Goal: Task Accomplishment & Management: Manage account settings

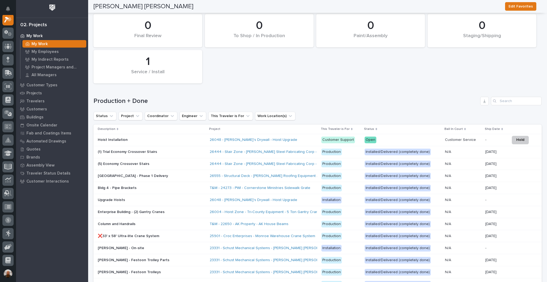
scroll to position [83, 0]
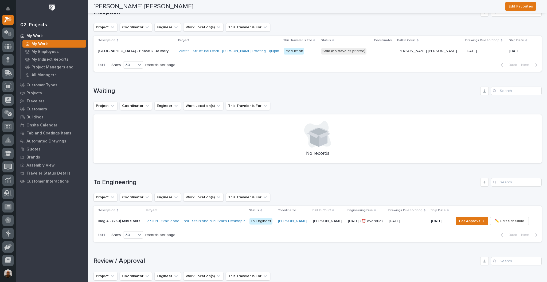
click at [112, 220] on p "Bldg 4 - (250) Mini Stairs" at bounding box center [119, 220] width 43 height 6
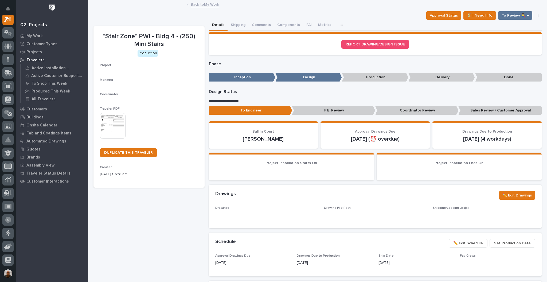
scroll to position [13, 0]
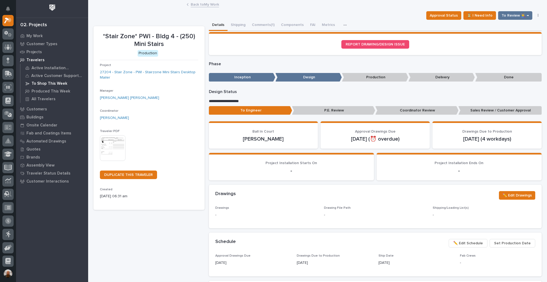
click at [47, 82] on p "To Shop This Week" at bounding box center [49, 83] width 36 height 5
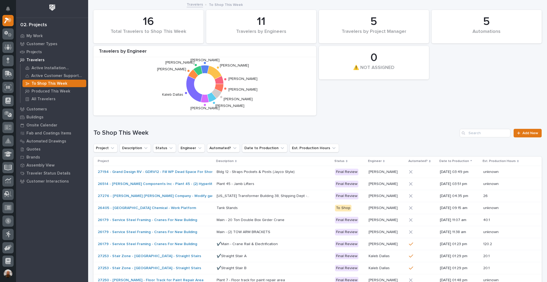
click at [242, 231] on p "Main - (2) TOW ARM BRACKETS" at bounding box center [243, 231] width 55 height 6
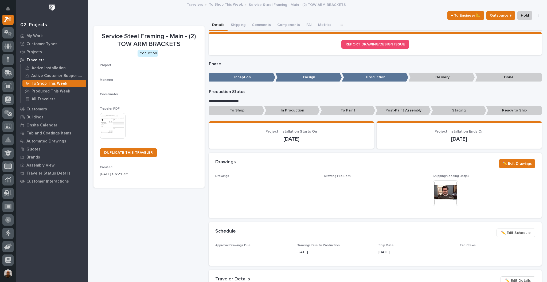
scroll to position [13, 0]
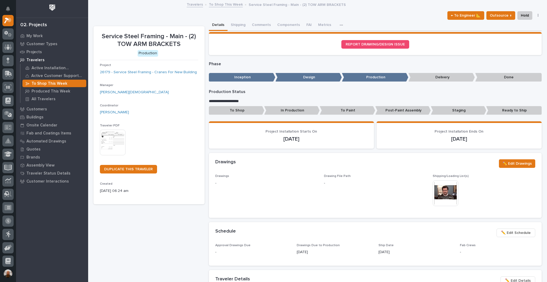
click at [445, 193] on img at bounding box center [445, 193] width 26 height 26
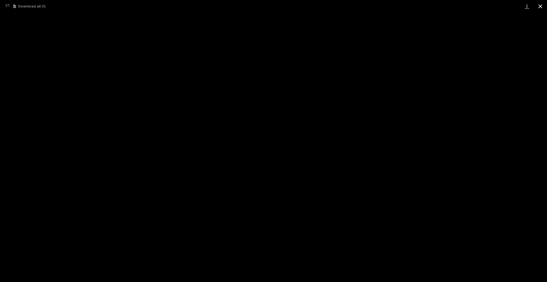
click at [541, 6] on button "Close gallery" at bounding box center [539, 6] width 13 height 13
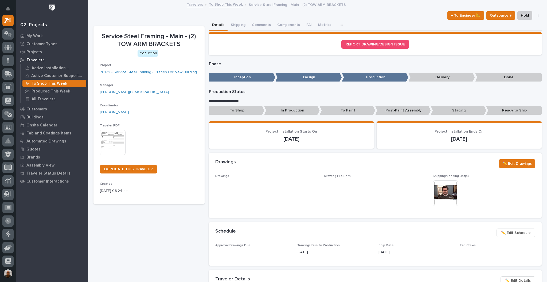
click at [457, 188] on div "This file cannot be opened Download File" at bounding box center [483, 193] width 102 height 27
click at [445, 188] on img at bounding box center [445, 193] width 26 height 26
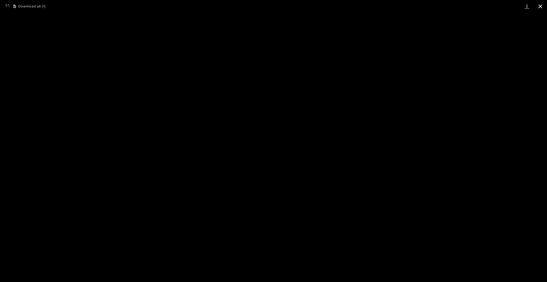
click at [542, 6] on button "Close gallery" at bounding box center [539, 6] width 13 height 13
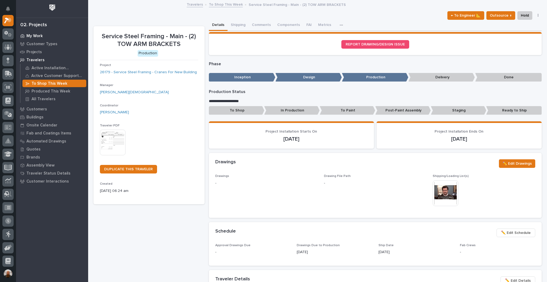
click at [38, 37] on p "My Work" at bounding box center [34, 36] width 16 height 5
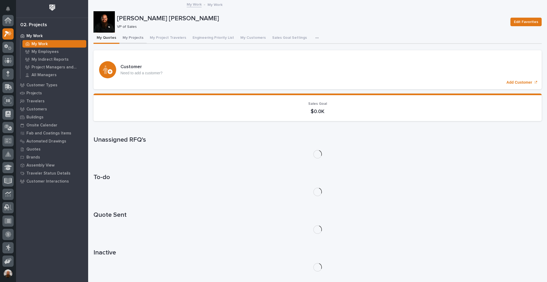
scroll to position [13, 0]
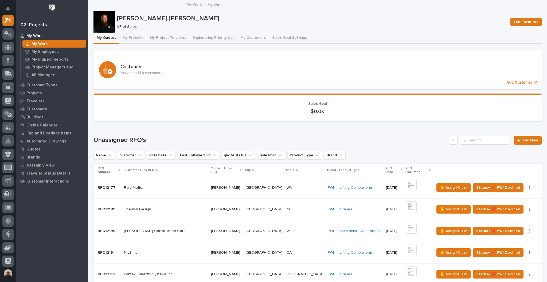
click at [315, 38] on icon "button" at bounding box center [316, 38] width 3 height 4
click at [334, 35] on div "My Quotes My Projects My Project Travelers Engineering Priority List My Custome…" at bounding box center [317, 38] width 448 height 11
click at [212, 39] on button "Engineering Priority List" at bounding box center [213, 38] width 48 height 11
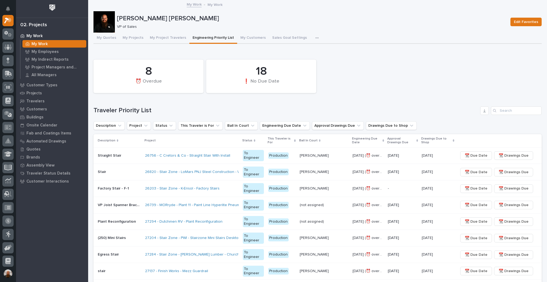
scroll to position [83, 0]
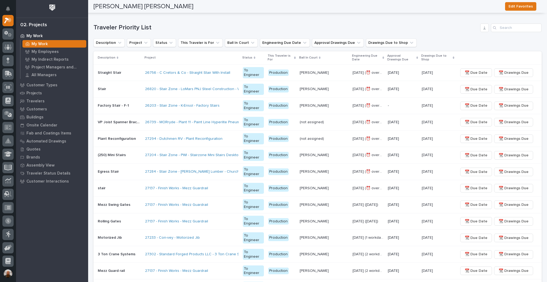
click at [127, 122] on p "VP Joist Spanner Bracket" at bounding box center [120, 122] width 44 height 6
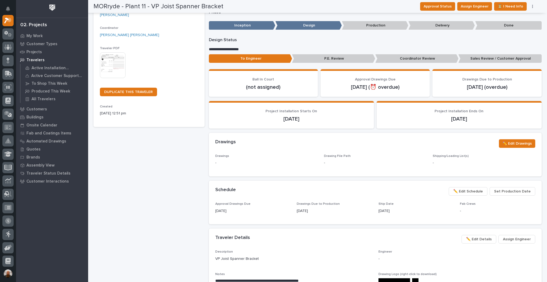
scroll to position [166, 0]
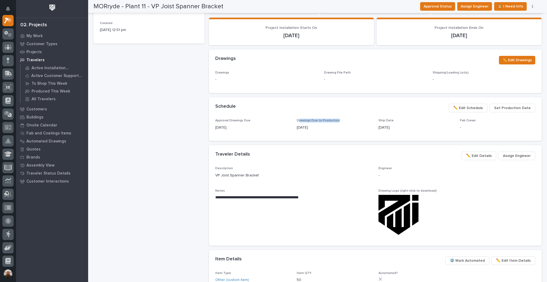
drag, startPoint x: 296, startPoint y: 119, endPoint x: 340, endPoint y: 118, distance: 44.0
click at [340, 118] on p "Drawings Due to Production" at bounding box center [333, 120] width 75 height 4
click at [338, 119] on section "Schedule ••• Set Production Date ✏️ Edit Schedule Approval Drawings Due [DATE] …" at bounding box center [375, 118] width 333 height 43
click at [339, 119] on p "Drawings Due to Production" at bounding box center [333, 120] width 75 height 4
click at [5, 75] on icon at bounding box center [8, 74] width 8 height 6
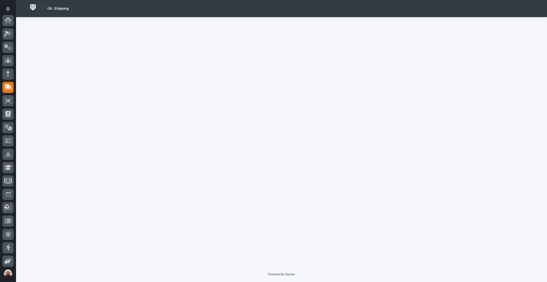
scroll to position [67, 0]
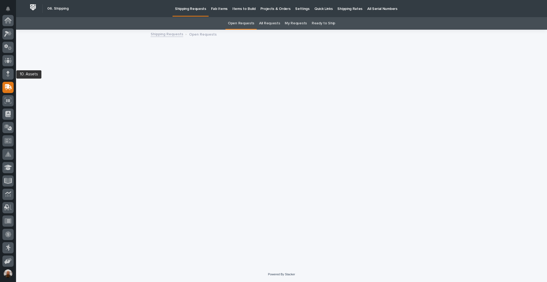
scroll to position [67, 0]
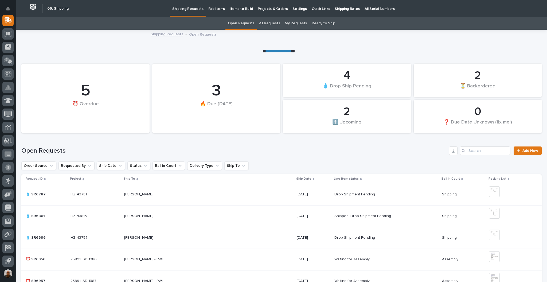
click at [215, 9] on p "Fab Items" at bounding box center [216, 5] width 17 height 11
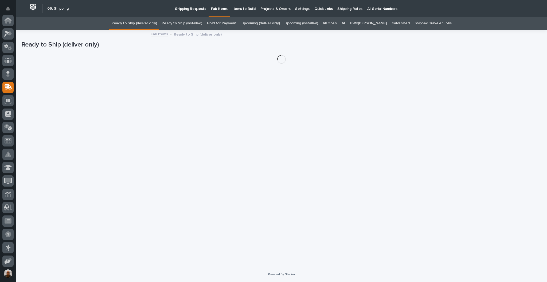
scroll to position [67, 0]
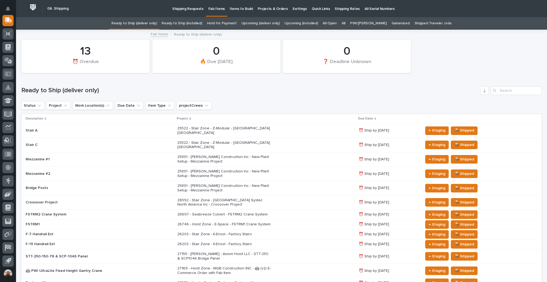
click at [351, 25] on div "PWI/[PERSON_NAME]" at bounding box center [367, 23] width 41 height 13
click at [345, 24] on link "All" at bounding box center [343, 23] width 4 height 13
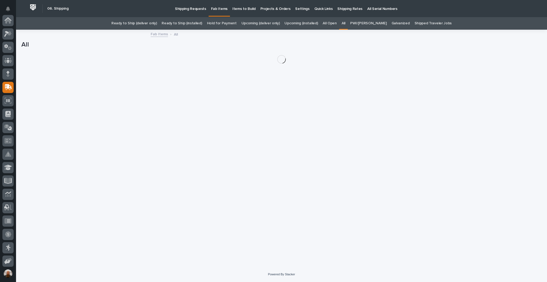
scroll to position [67, 0]
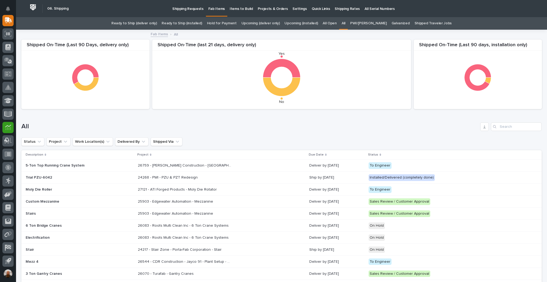
click at [7, 125] on icon at bounding box center [8, 127] width 6 height 6
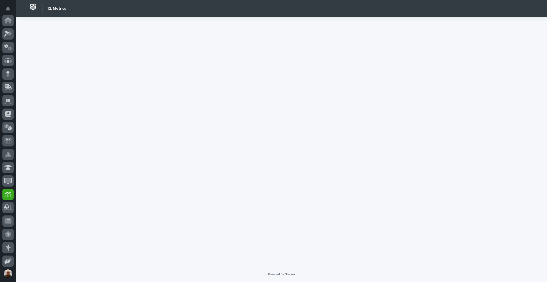
scroll to position [94, 0]
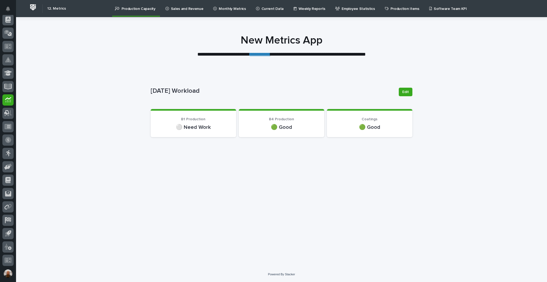
click at [262, 57] on p "**********" at bounding box center [281, 54] width 213 height 7
click at [262, 52] on link "**********" at bounding box center [260, 54] width 21 height 5
click at [7, 116] on div at bounding box center [7, 113] width 11 height 11
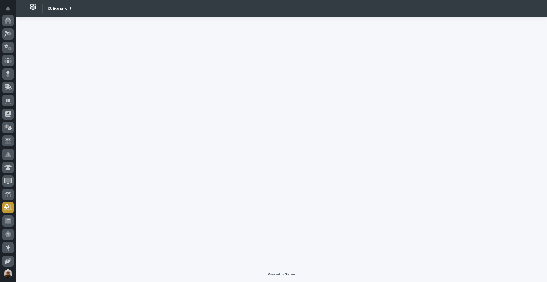
scroll to position [94, 0]
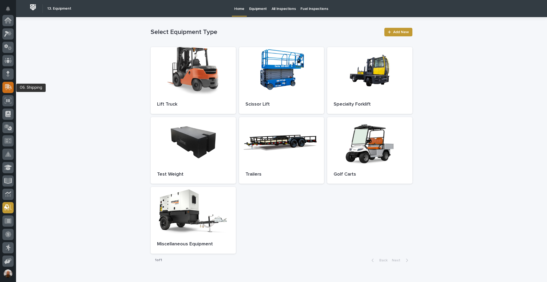
click at [9, 85] on icon at bounding box center [8, 86] width 7 height 5
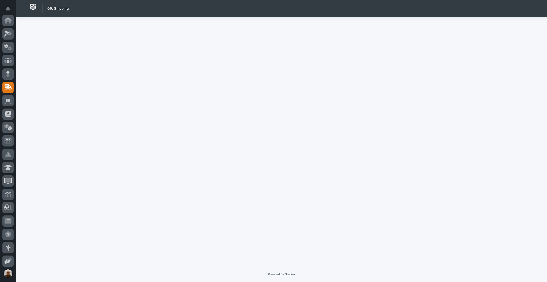
scroll to position [67, 0]
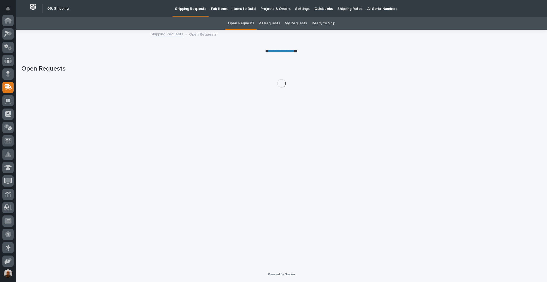
scroll to position [67, 0]
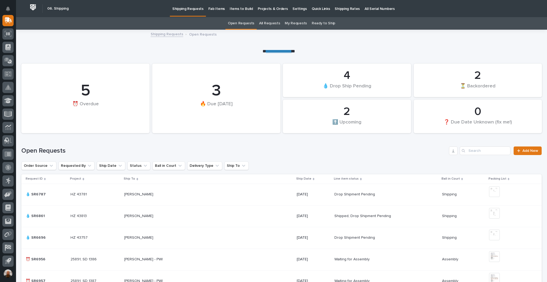
click at [221, 7] on p "Fab Items" at bounding box center [216, 5] width 17 height 11
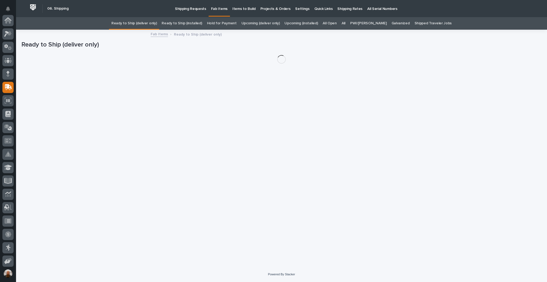
scroll to position [67, 0]
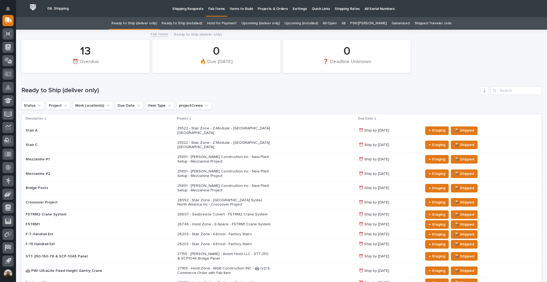
click at [345, 23] on link "All" at bounding box center [343, 23] width 4 height 13
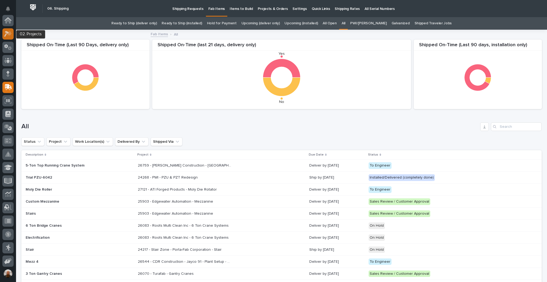
click at [4, 33] on icon at bounding box center [8, 34] width 8 height 6
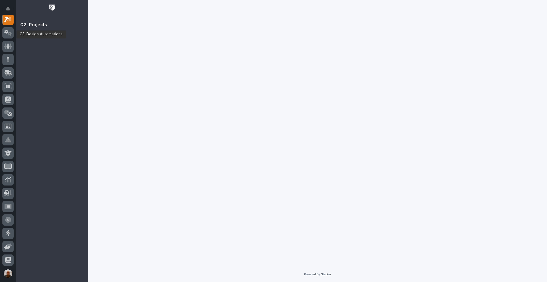
scroll to position [13, 0]
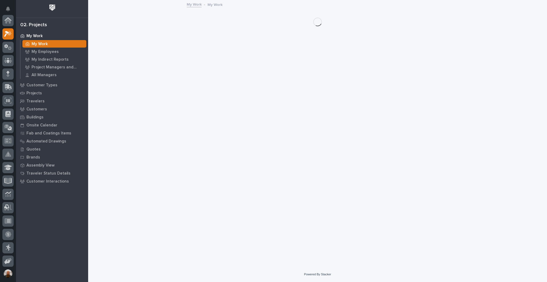
scroll to position [13, 0]
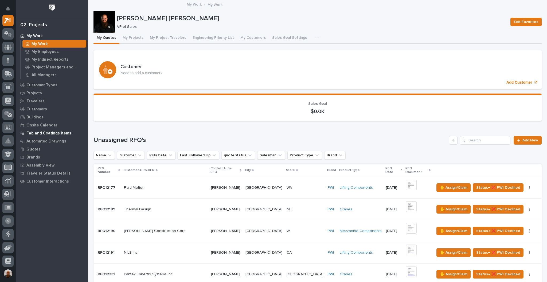
click at [42, 135] on p "Fab and Coatings Items" at bounding box center [48, 133] width 45 height 5
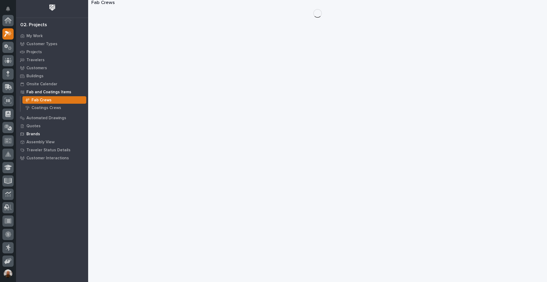
scroll to position [13, 0]
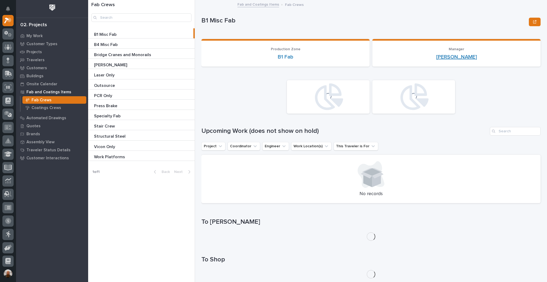
click at [445, 57] on link "[PERSON_NAME]" at bounding box center [456, 57] width 41 height 6
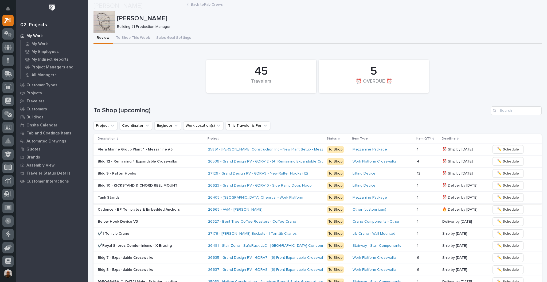
scroll to position [83, 0]
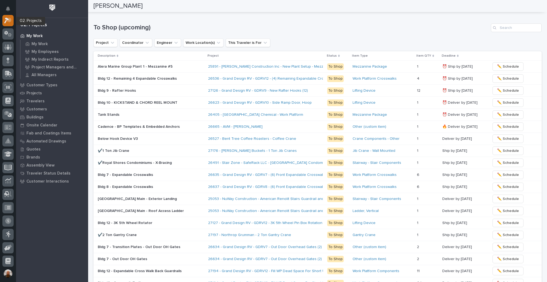
click at [13, 21] on div at bounding box center [7, 20] width 11 height 11
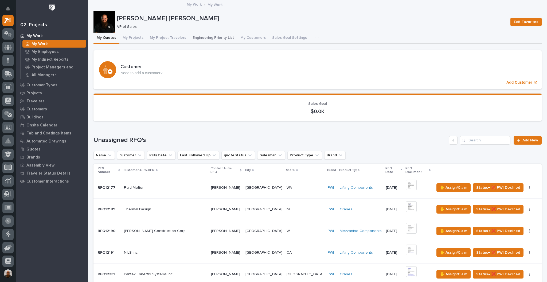
click at [201, 37] on button "Engineering Priority List" at bounding box center [213, 38] width 48 height 11
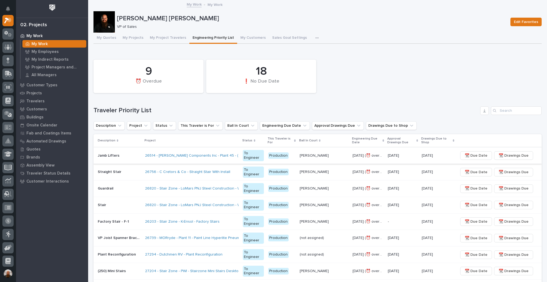
click at [507, 156] on span "📆 Drawings Due" at bounding box center [513, 155] width 30 height 6
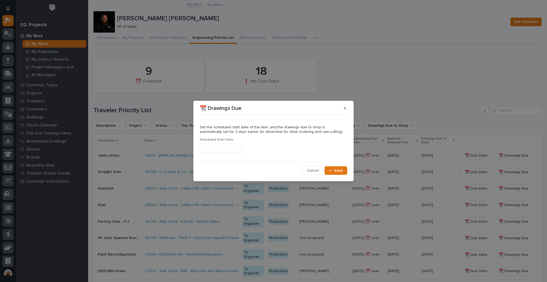
click at [235, 148] on input "text" at bounding box center [221, 148] width 42 height 9
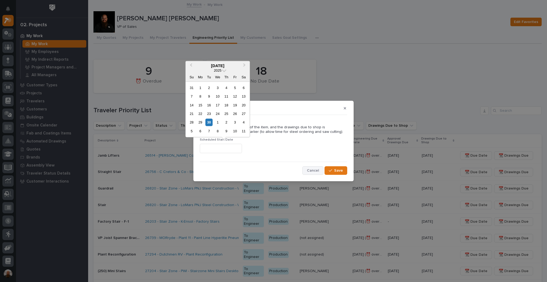
click at [313, 172] on span "Cancel" at bounding box center [313, 170] width 12 height 5
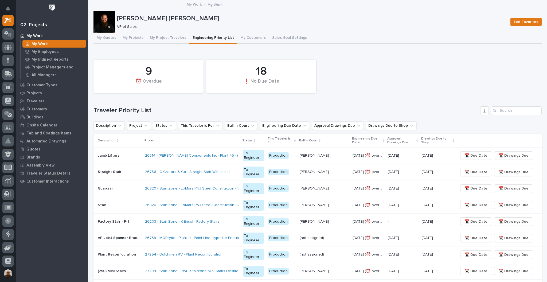
scroll to position [83, 0]
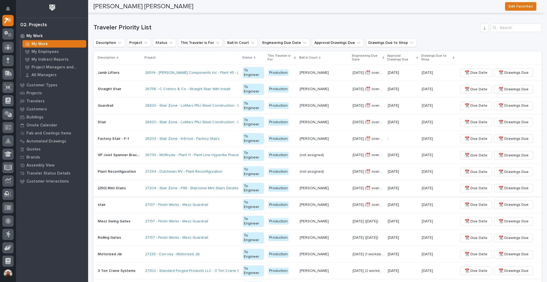
click at [466, 186] on span "📆 Due Date" at bounding box center [475, 188] width 23 height 6
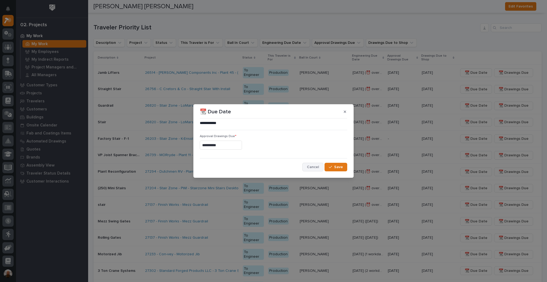
click at [310, 165] on span "Cancel" at bounding box center [313, 166] width 12 height 5
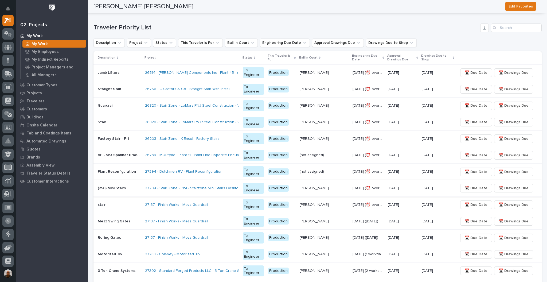
click at [515, 185] on span "📆 Drawings Due" at bounding box center [513, 188] width 30 height 6
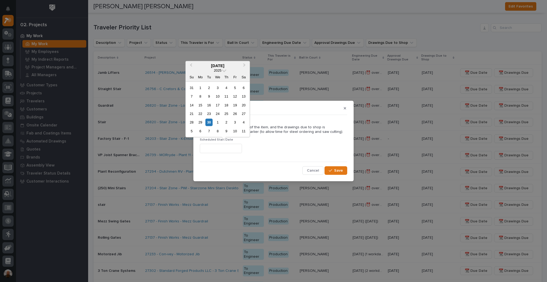
click at [238, 150] on input "text" at bounding box center [221, 148] width 42 height 9
click at [278, 149] on div at bounding box center [273, 148] width 147 height 9
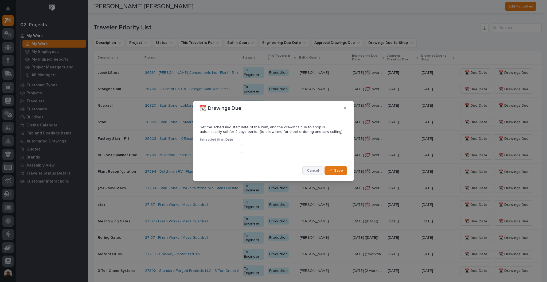
click at [316, 166] on button "Cancel" at bounding box center [312, 170] width 21 height 9
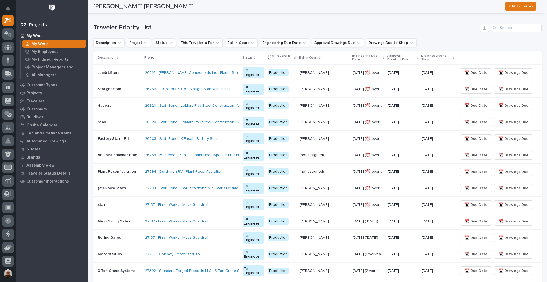
click at [114, 154] on p "VP Joist Spanner Bracket" at bounding box center [120, 155] width 44 height 6
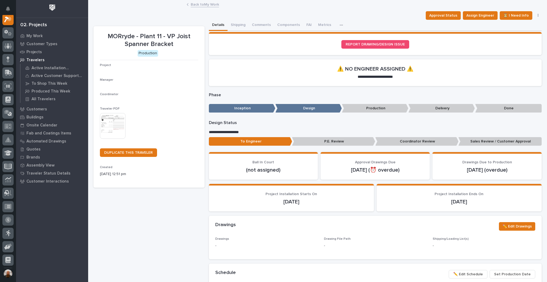
scroll to position [13, 0]
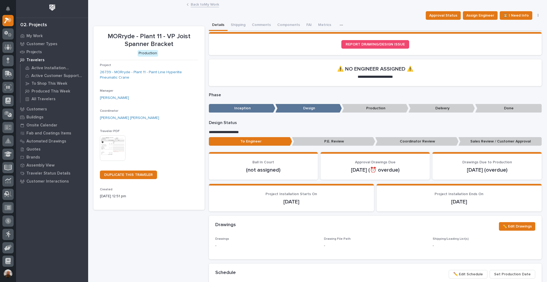
click at [197, 5] on link "Back to My Work" at bounding box center [205, 4] width 28 height 6
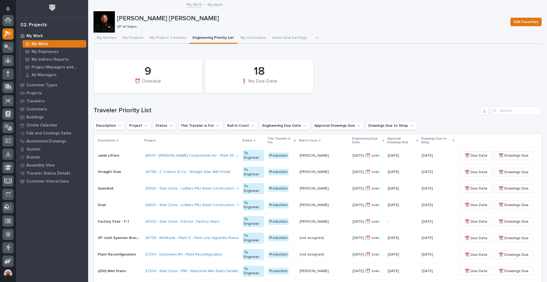
scroll to position [14, 0]
click at [51, 73] on p "All Managers" at bounding box center [43, 75] width 25 height 5
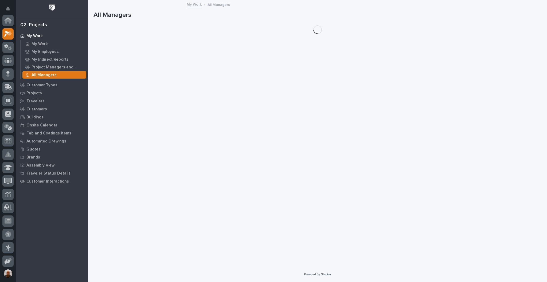
scroll to position [13, 0]
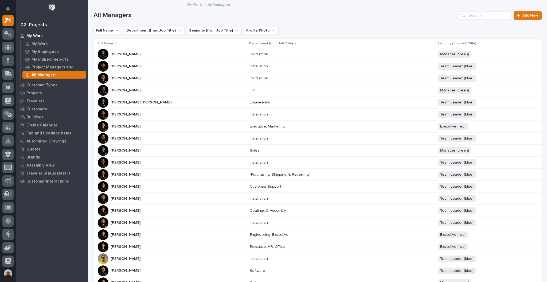
click at [120, 53] on p "[PERSON_NAME]" at bounding box center [125, 54] width 31 height 6
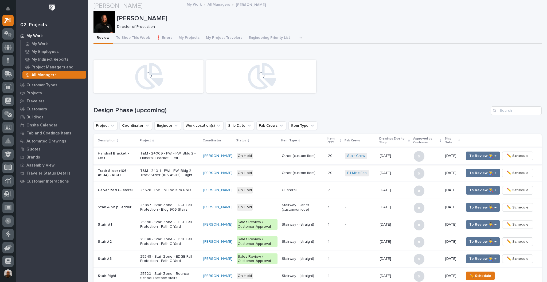
scroll to position [83, 0]
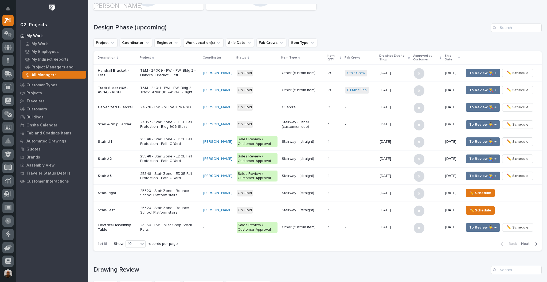
click at [118, 64] on td "Handrail Bracket - Left" at bounding box center [115, 72] width 45 height 17
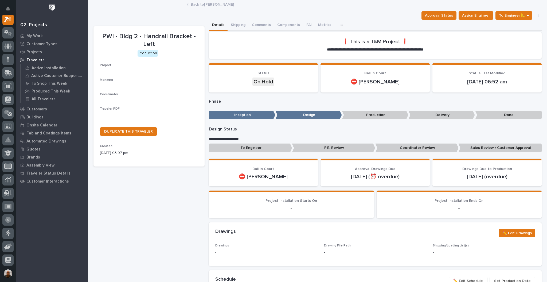
scroll to position [13, 0]
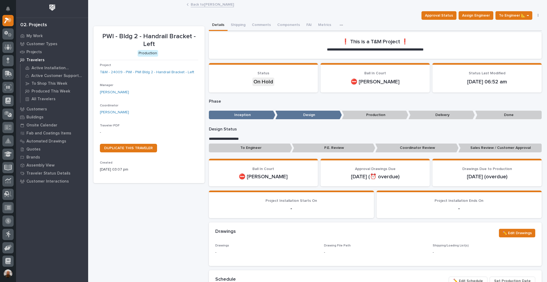
click at [194, 6] on link "Back to [PERSON_NAME]" at bounding box center [212, 4] width 43 height 6
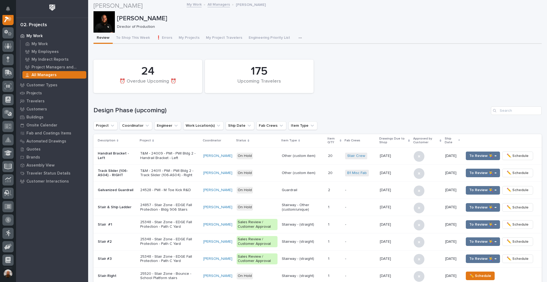
scroll to position [249, 0]
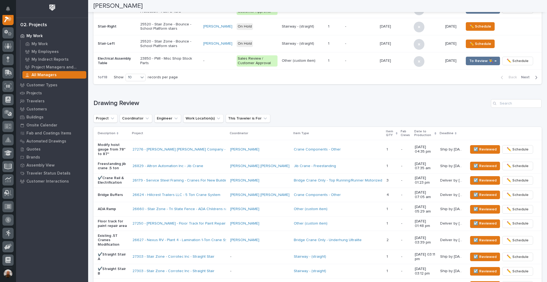
click at [109, 144] on p "Modify hoist gauge from 78" to 87"" at bounding box center [113, 149] width 30 height 13
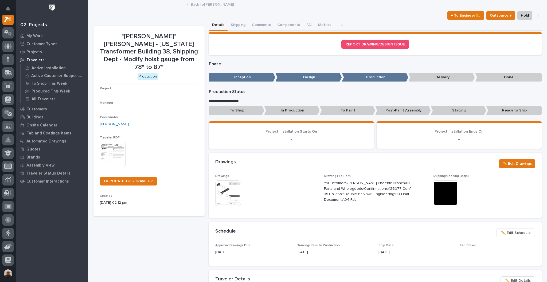
scroll to position [13, 0]
